Goal: Task Accomplishment & Management: Manage account settings

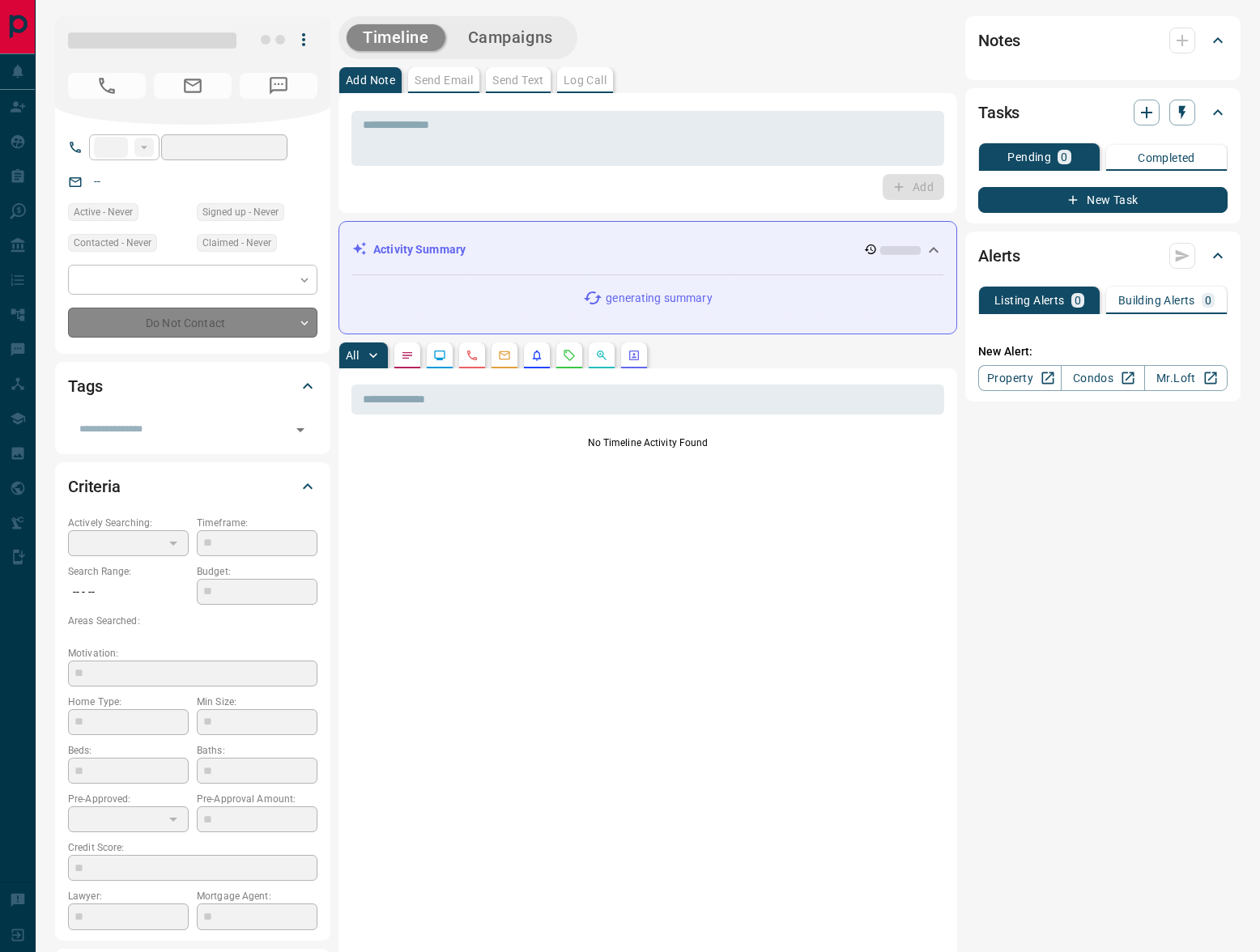
type input "**"
type input "**********"
type input "*"
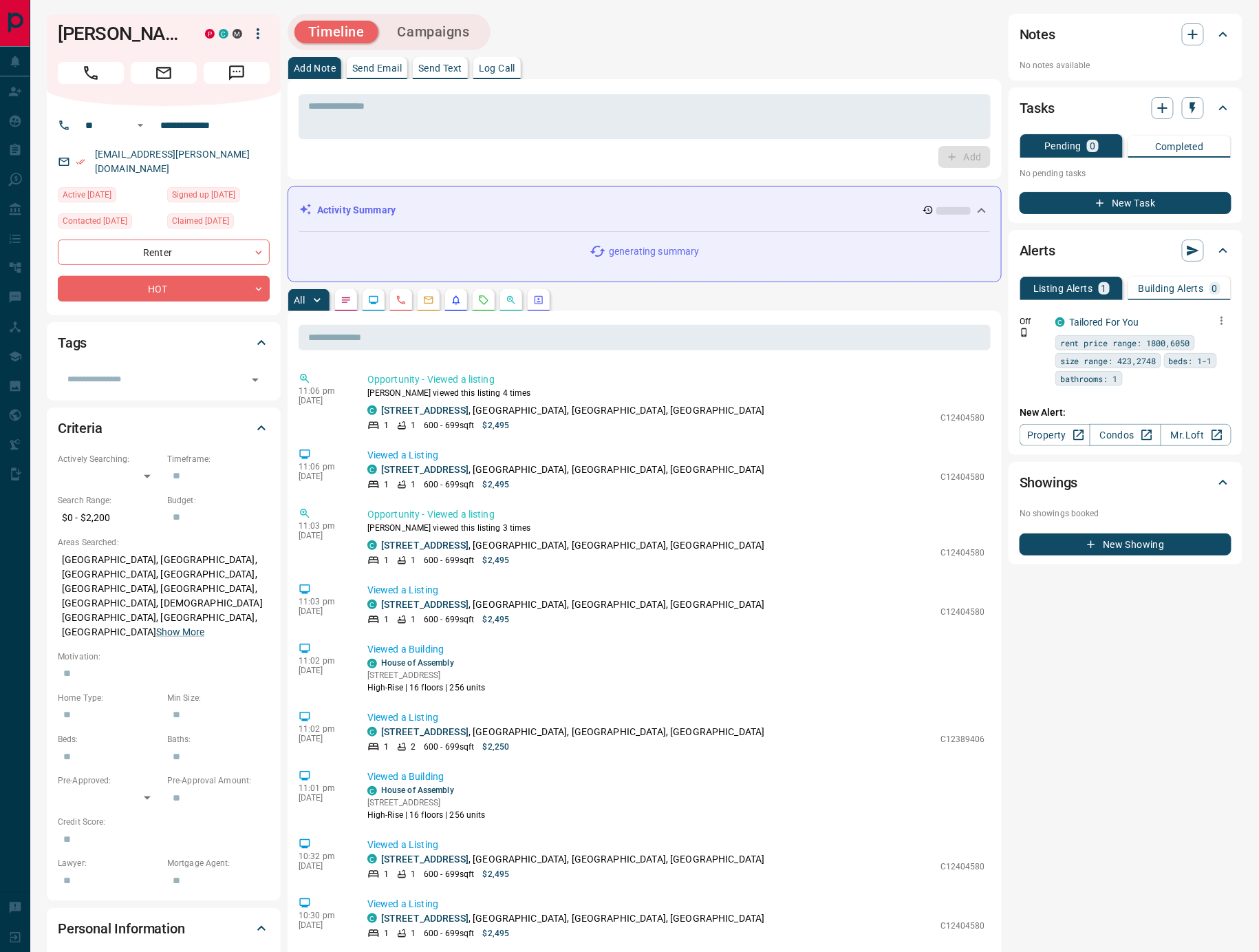
click at [1070, 315] on icon "button" at bounding box center [1222, 321] width 13 height 13
click at [1070, 383] on li "Delete" at bounding box center [1201, 387] width 61 height 22
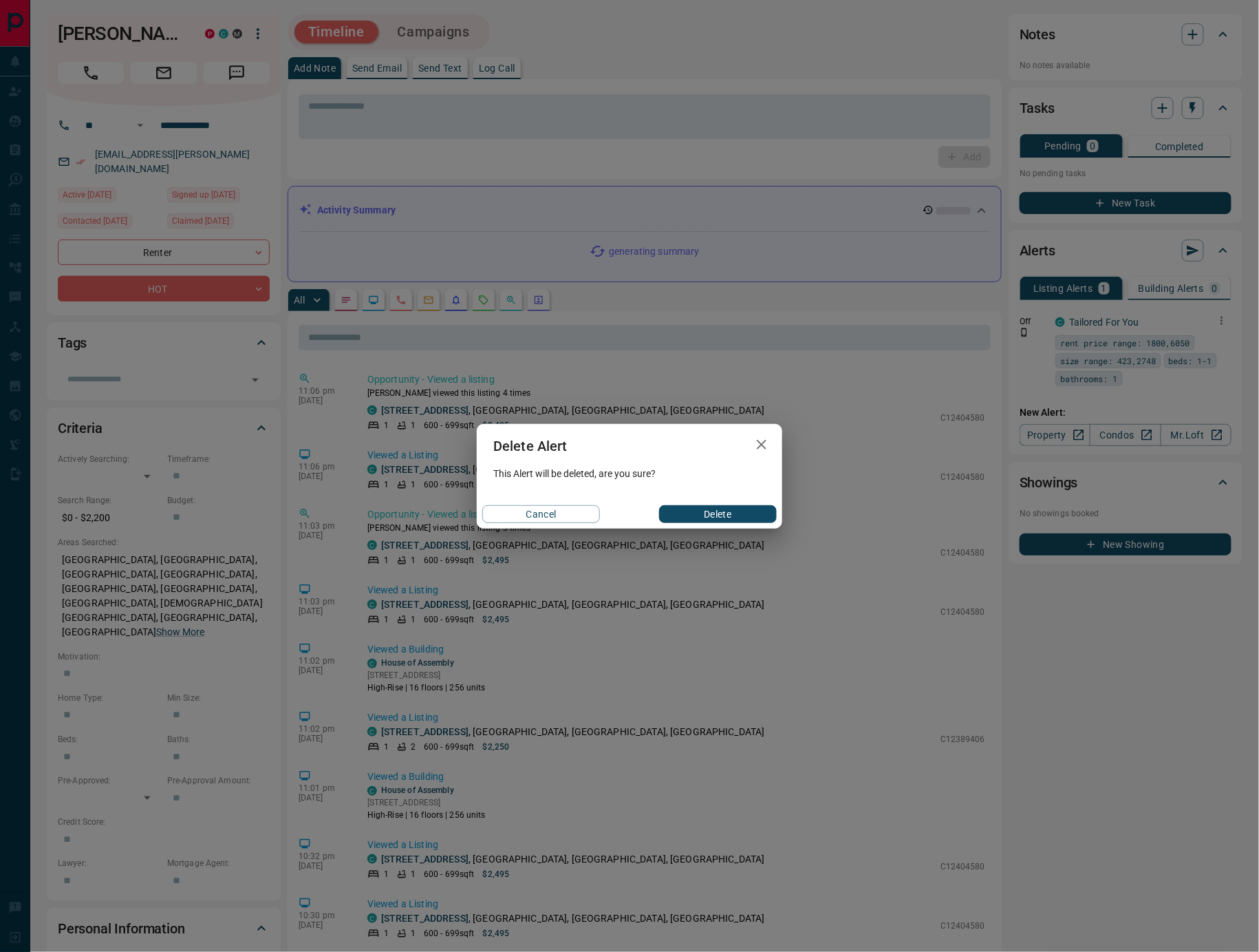
drag, startPoint x: 689, startPoint y: 506, endPoint x: 697, endPoint y: 503, distance: 8.5
click at [689, 506] on button "Delete" at bounding box center [718, 514] width 118 height 18
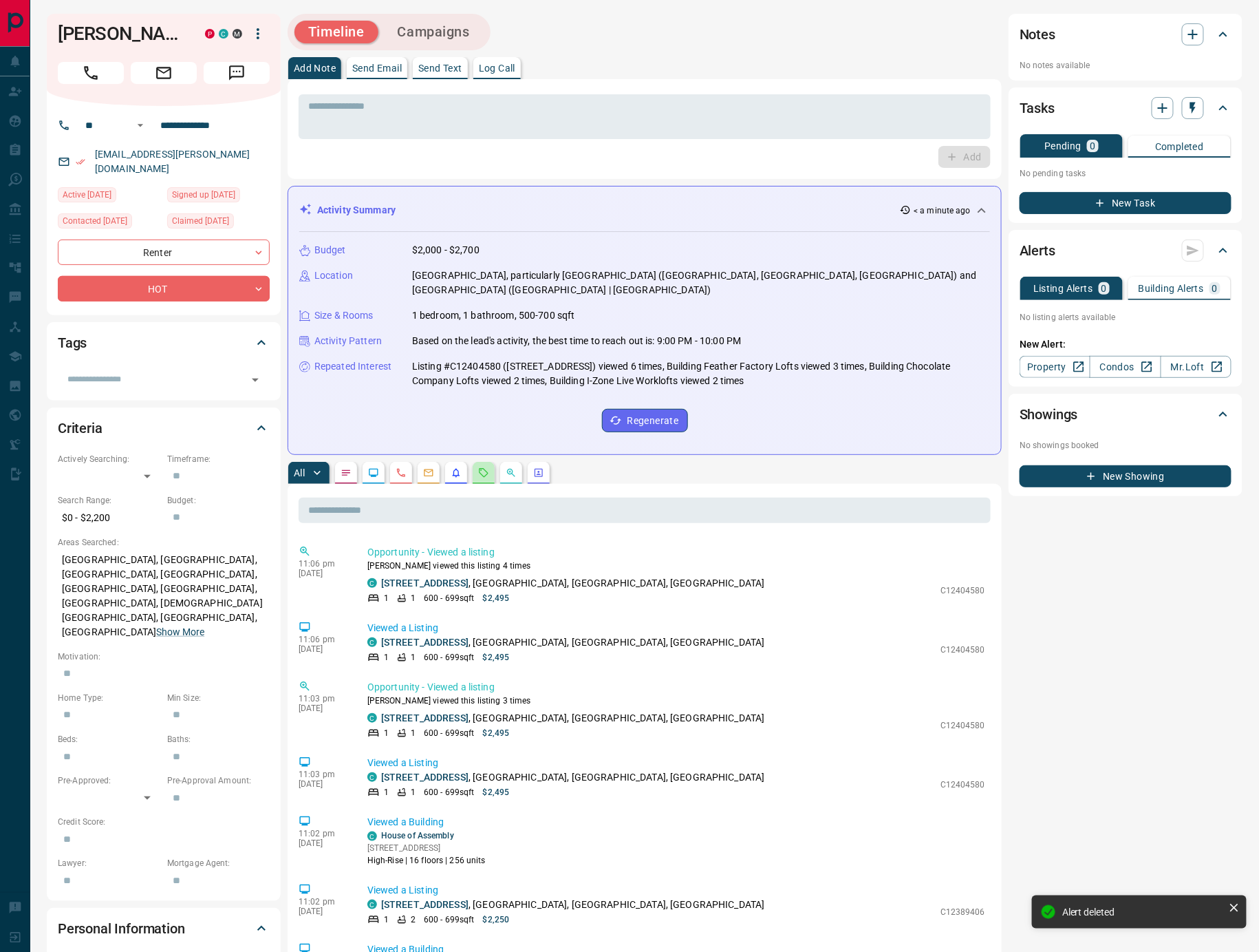
click at [489, 467] on icon "Requests" at bounding box center [483, 473] width 11 height 11
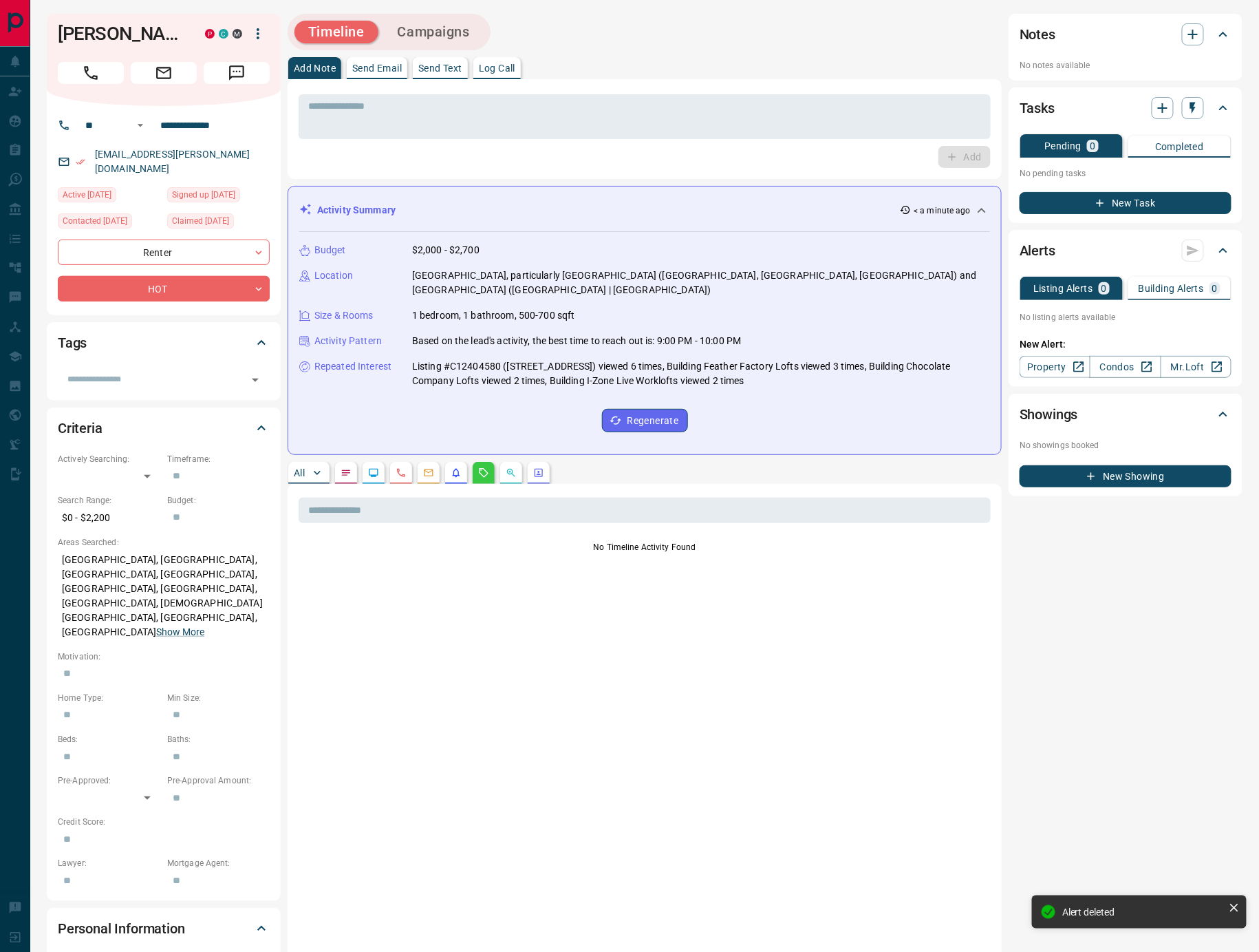
click at [452, 461] on button "button" at bounding box center [455, 472] width 22 height 22
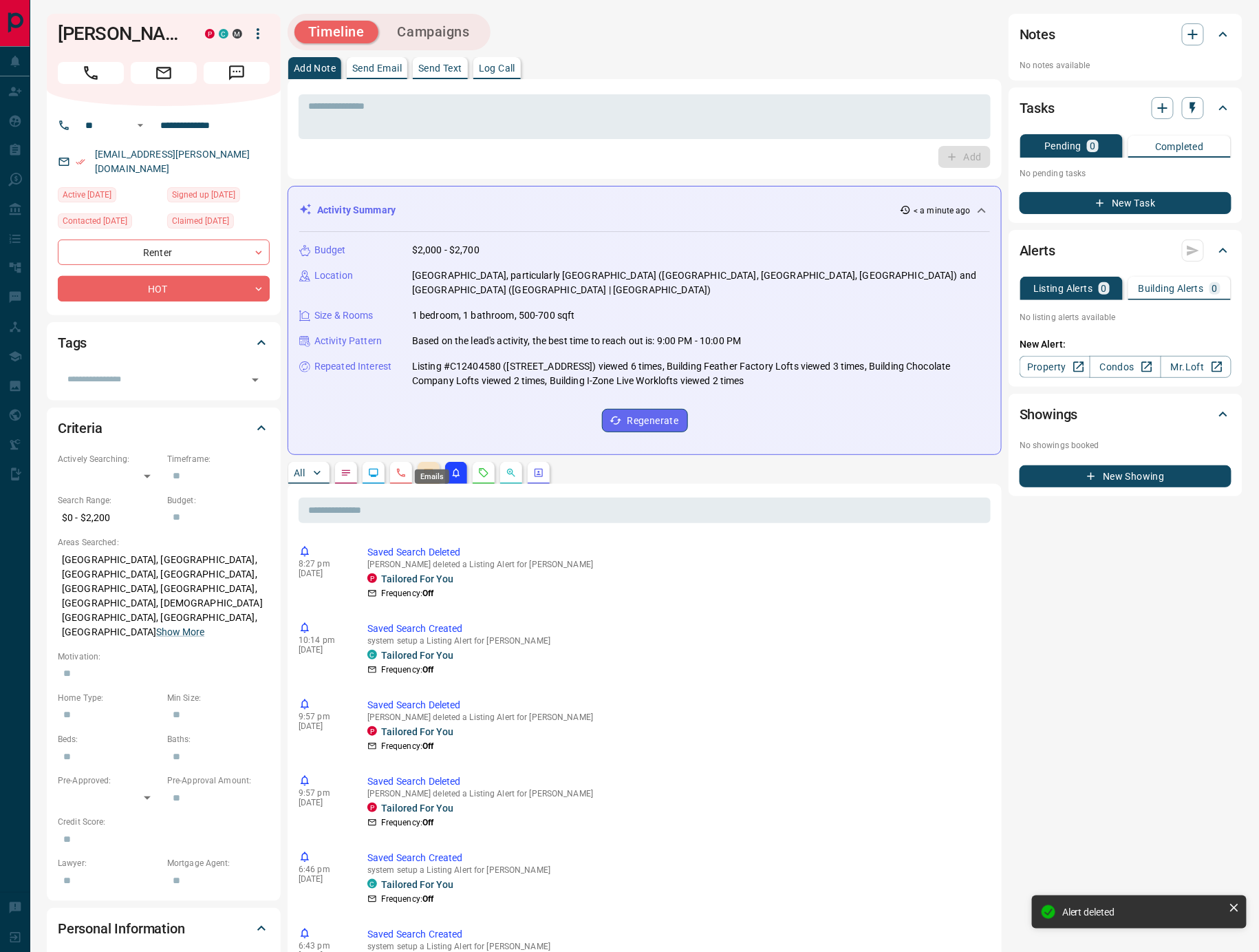
click at [431, 467] on icon "Emails" at bounding box center [428, 473] width 11 height 11
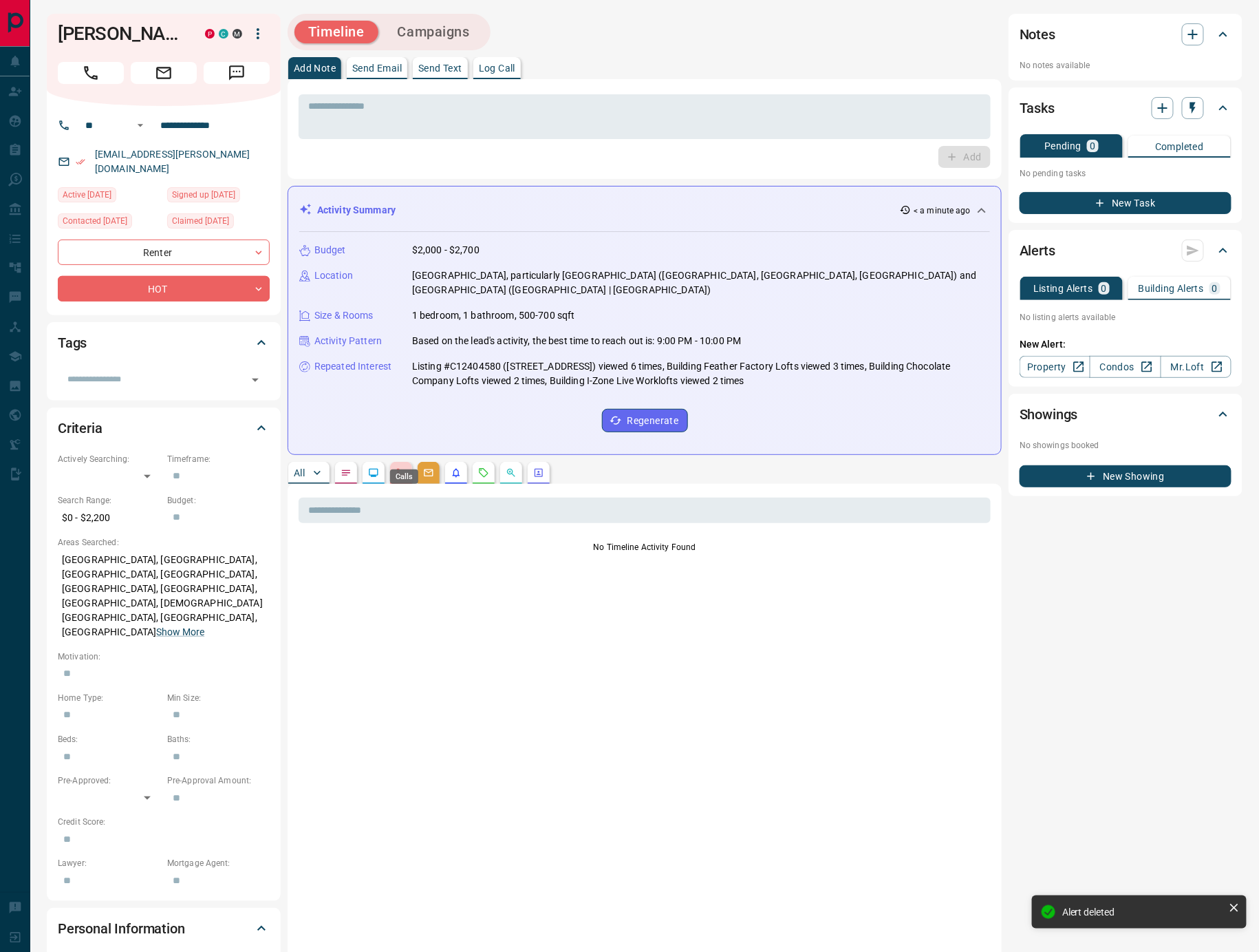
click at [397, 461] on button "button" at bounding box center [401, 472] width 22 height 22
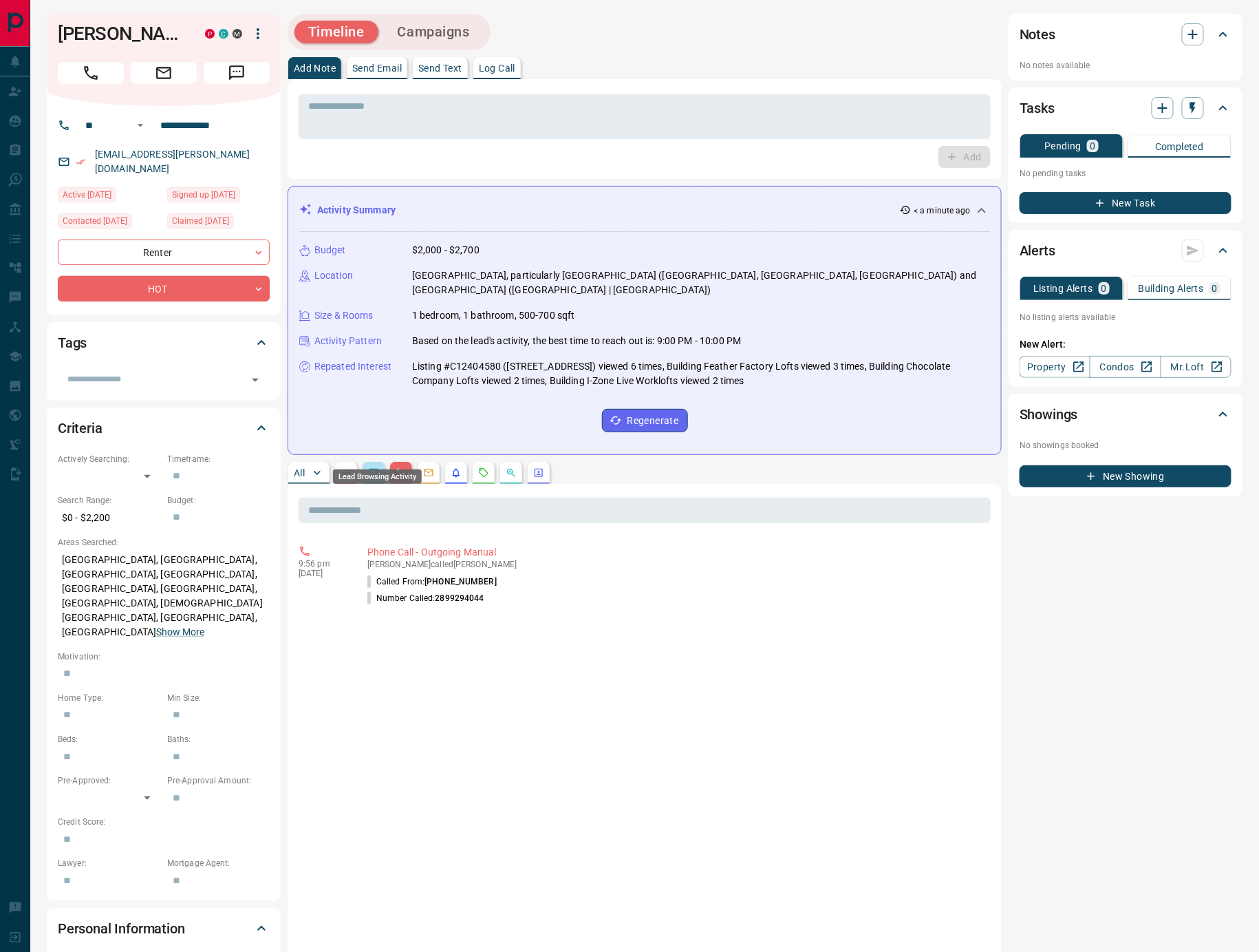
click at [378, 469] on icon "Lead Browsing Activity" at bounding box center [374, 473] width 9 height 8
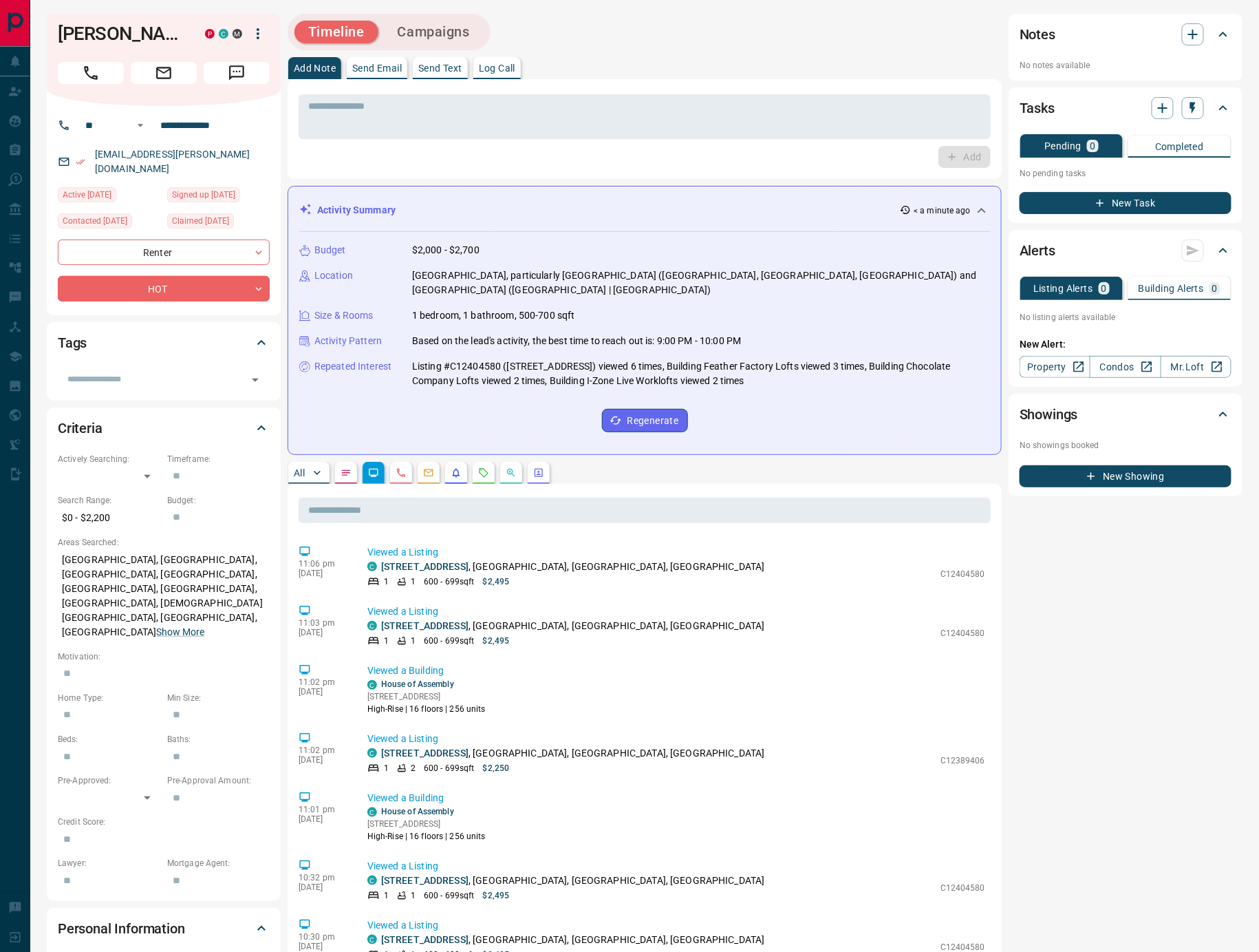
click at [343, 467] on icon "Notes" at bounding box center [346, 473] width 11 height 11
